Goal: Navigation & Orientation: Understand site structure

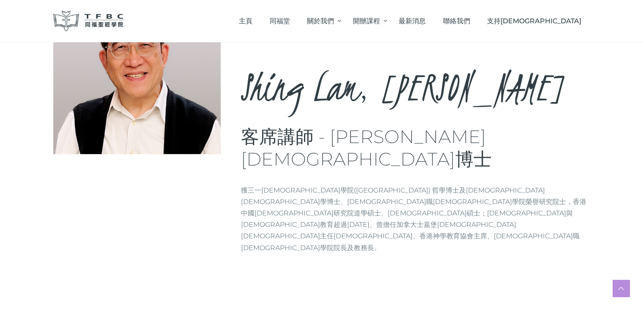
scroll to position [156, 0]
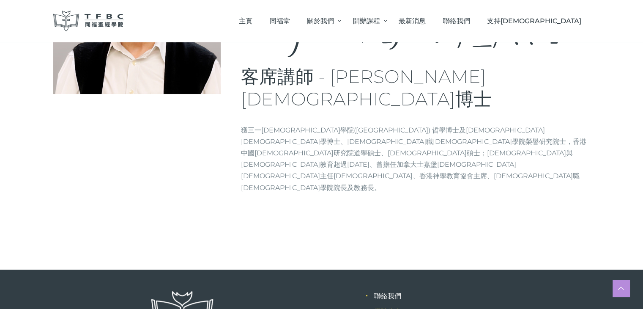
click at [393, 307] on link "學院簡介" at bounding box center [387, 311] width 27 height 8
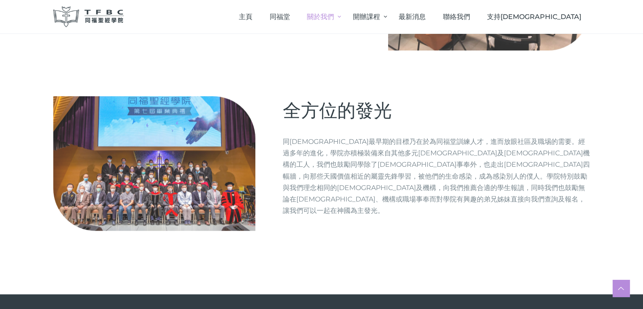
scroll to position [1018, 0]
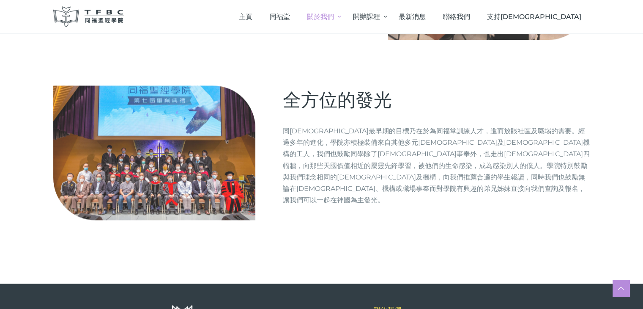
click at [398, 306] on link "聯絡我們" at bounding box center [387, 310] width 27 height 8
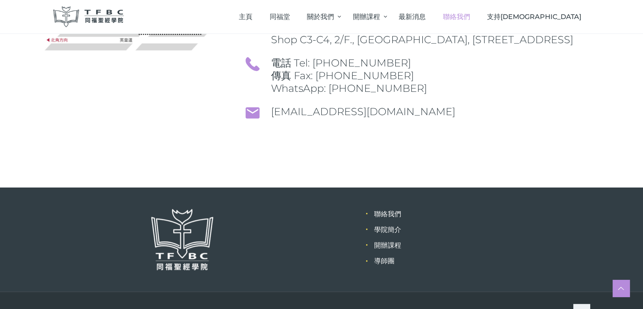
scroll to position [257, 0]
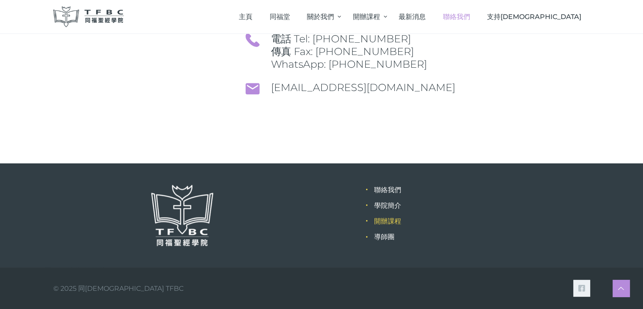
click at [383, 218] on link "開辦課程" at bounding box center [387, 221] width 27 height 8
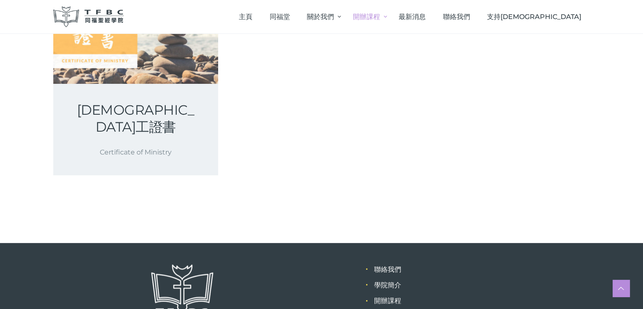
scroll to position [445, 0]
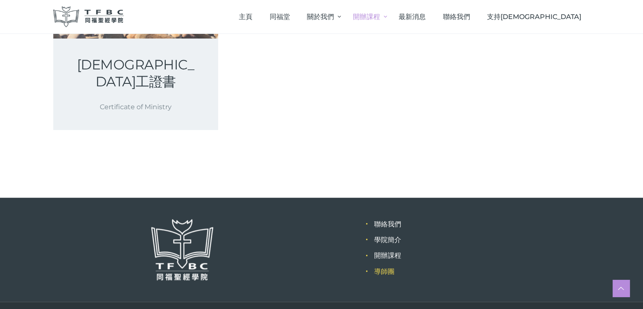
click at [381, 267] on link "導師團" at bounding box center [384, 271] width 20 height 8
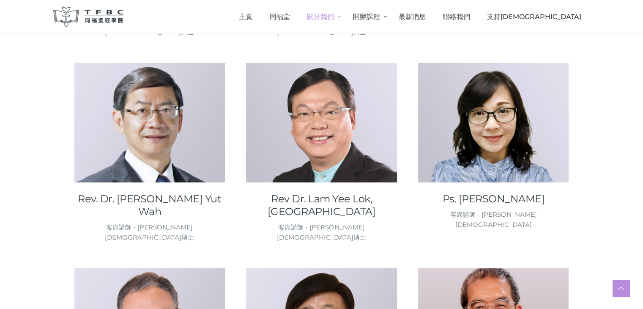
scroll to position [536, 0]
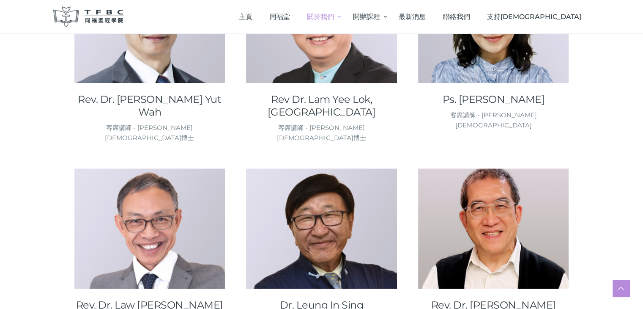
scroll to position [637, 0]
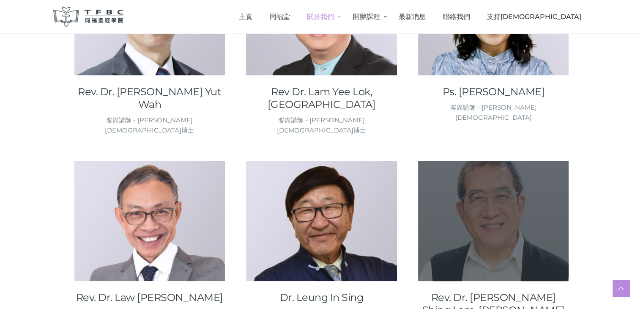
click at [478, 161] on div at bounding box center [493, 221] width 151 height 120
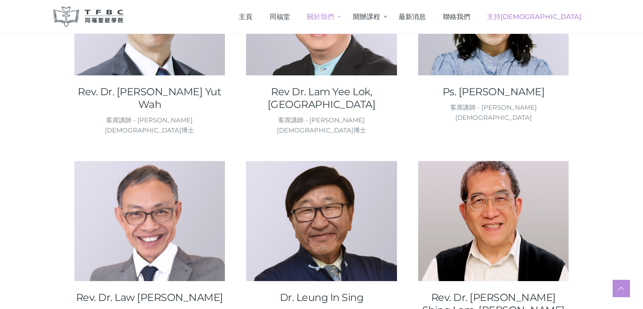
click at [555, 11] on link "支持[DEMOGRAPHIC_DATA]" at bounding box center [534, 16] width 112 height 25
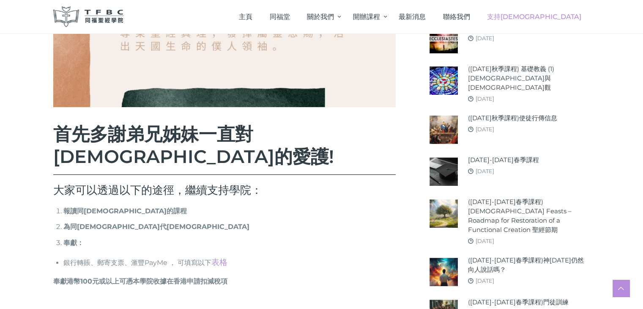
scroll to position [282, 0]
